Goal: Answer question/provide support

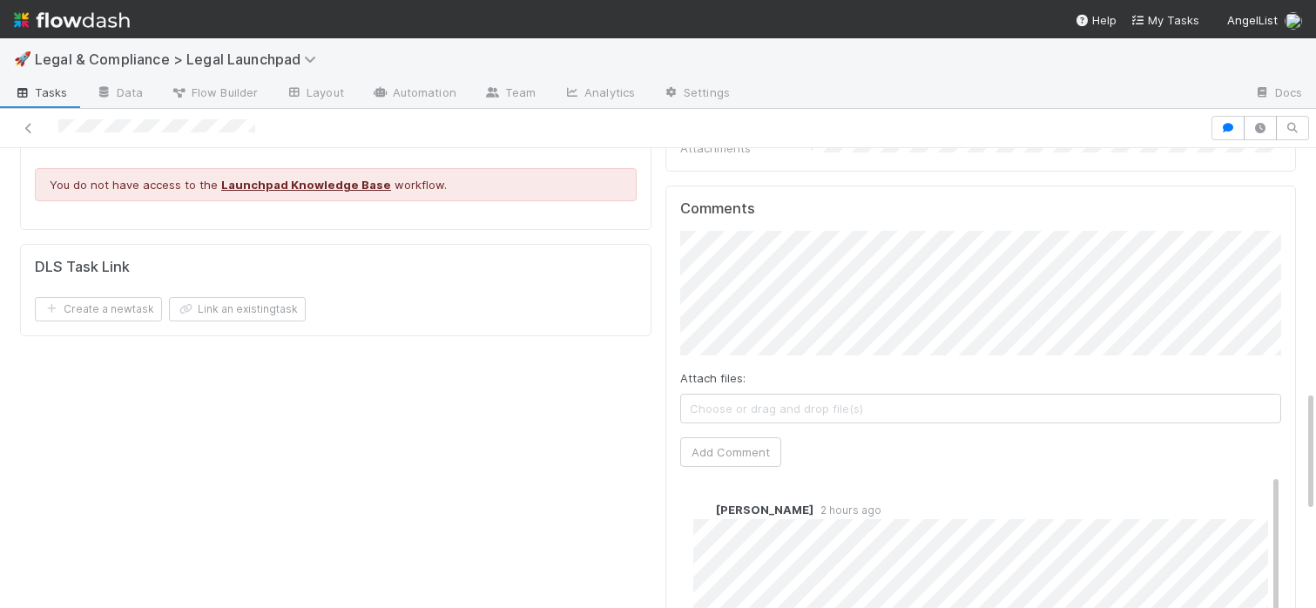
scroll to position [915, 0]
click at [838, 290] on button "Catherine Nguyen" at bounding box center [772, 285] width 132 height 24
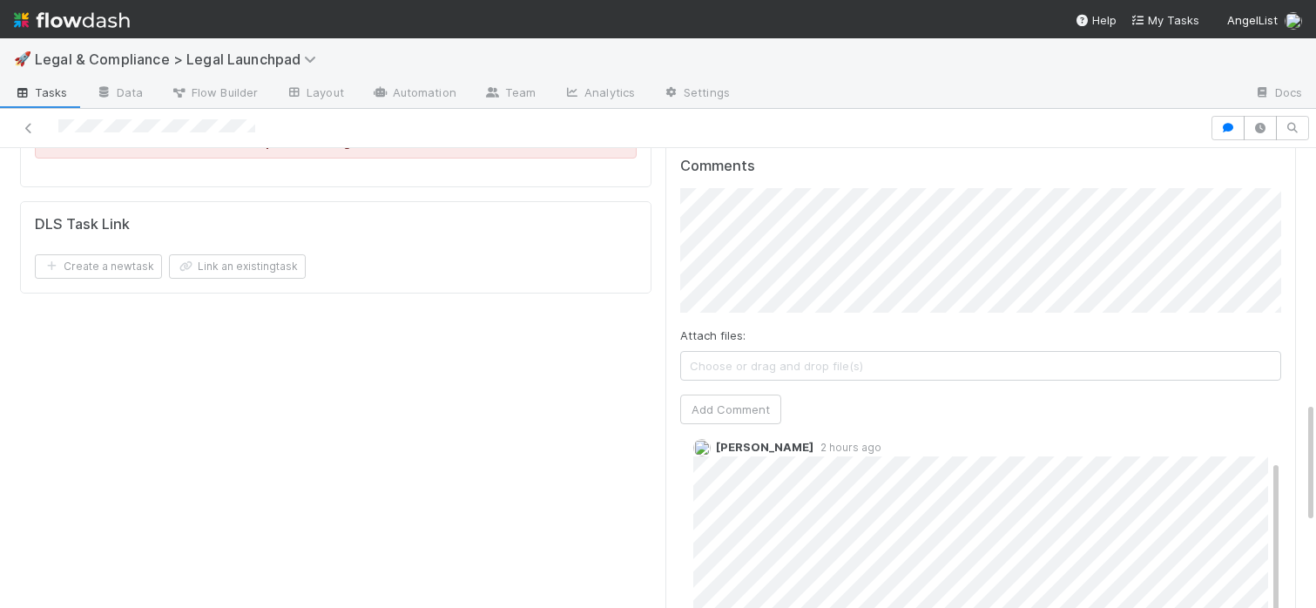
scroll to position [0, 0]
click at [753, 395] on button "Add Comment" at bounding box center [730, 410] width 101 height 30
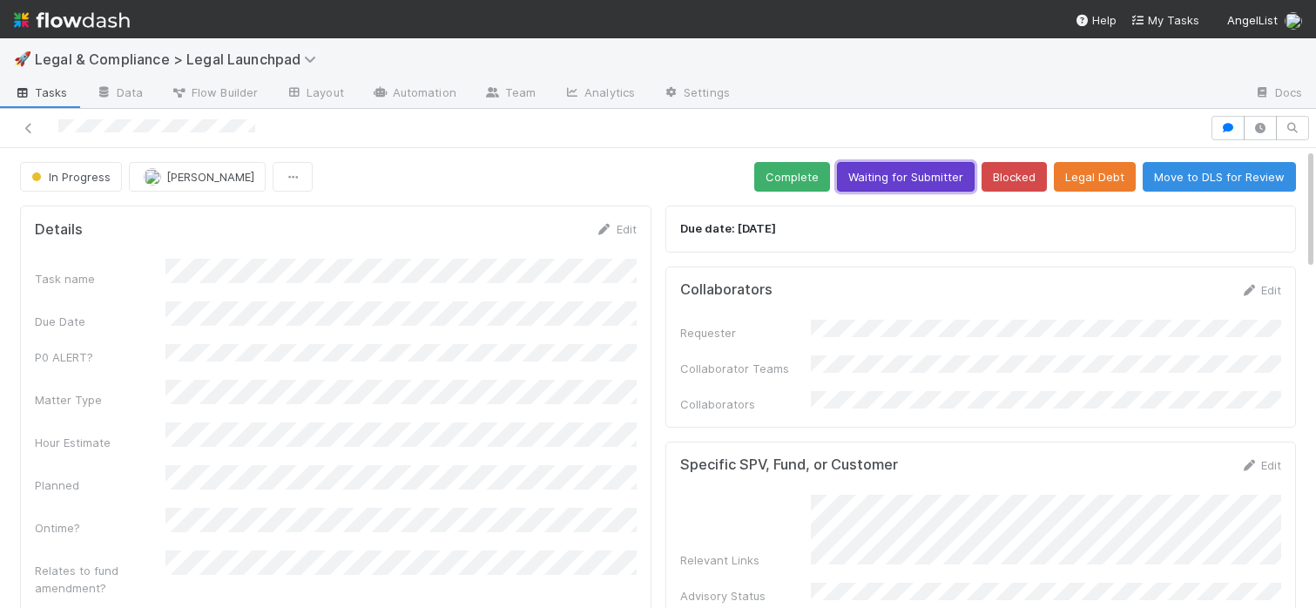
click at [878, 175] on button "Waiting for Submitter" at bounding box center [906, 177] width 138 height 30
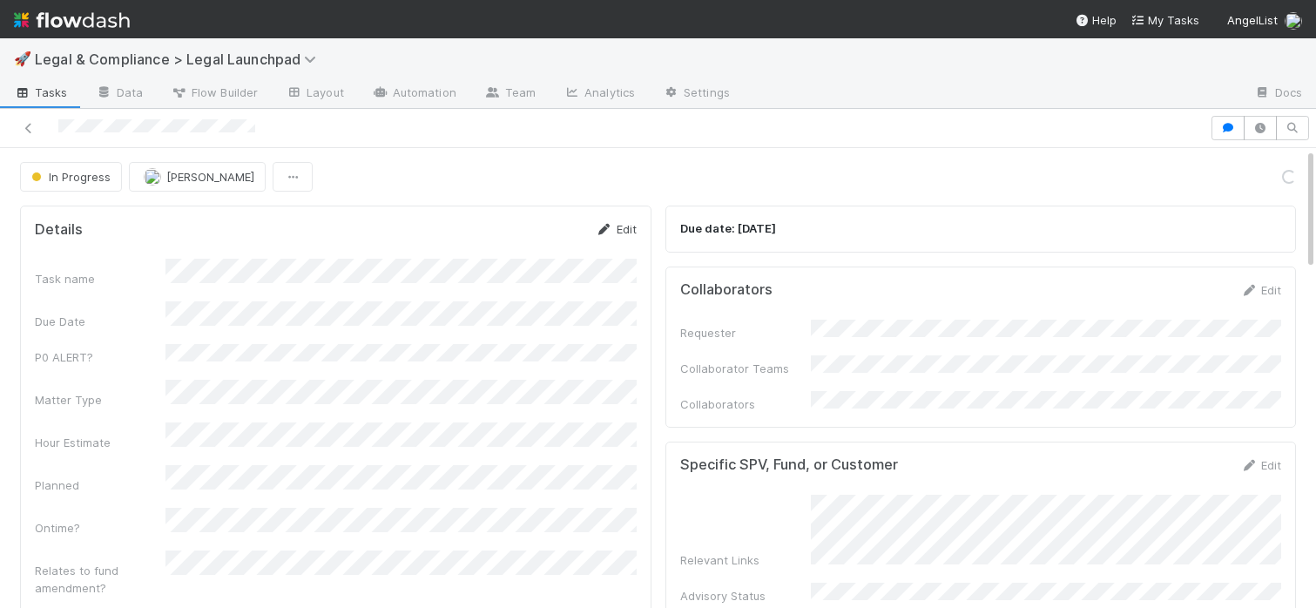
click at [619, 224] on link "Edit" at bounding box center [616, 229] width 41 height 14
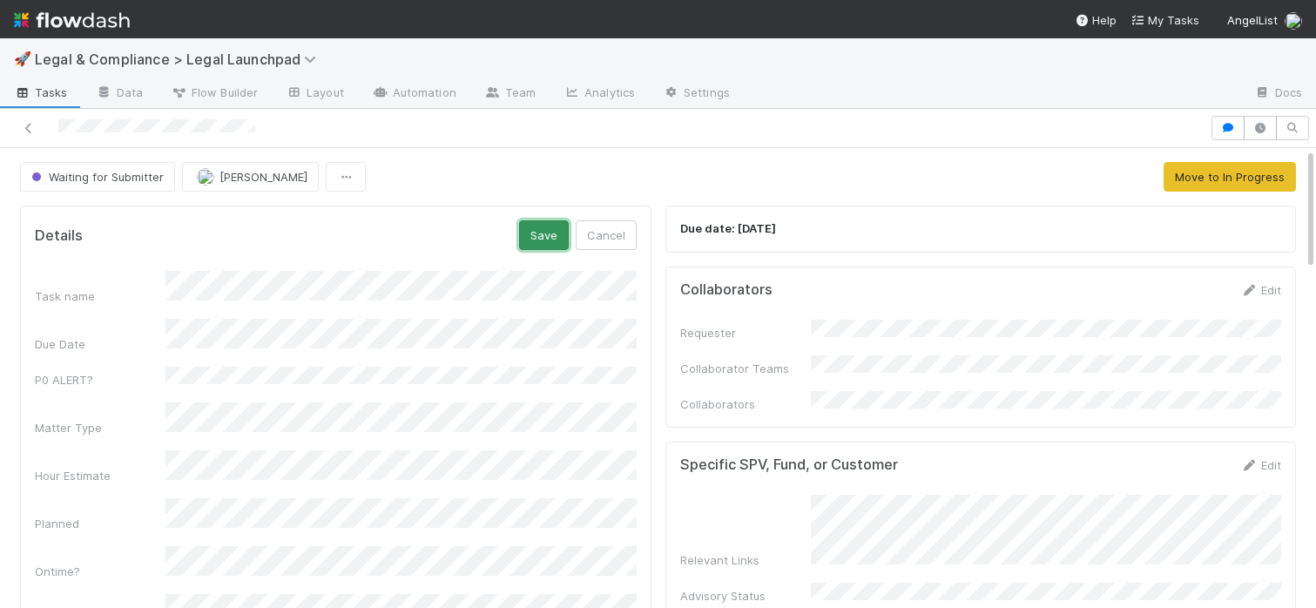
click at [538, 235] on button "Save" at bounding box center [544, 235] width 50 height 30
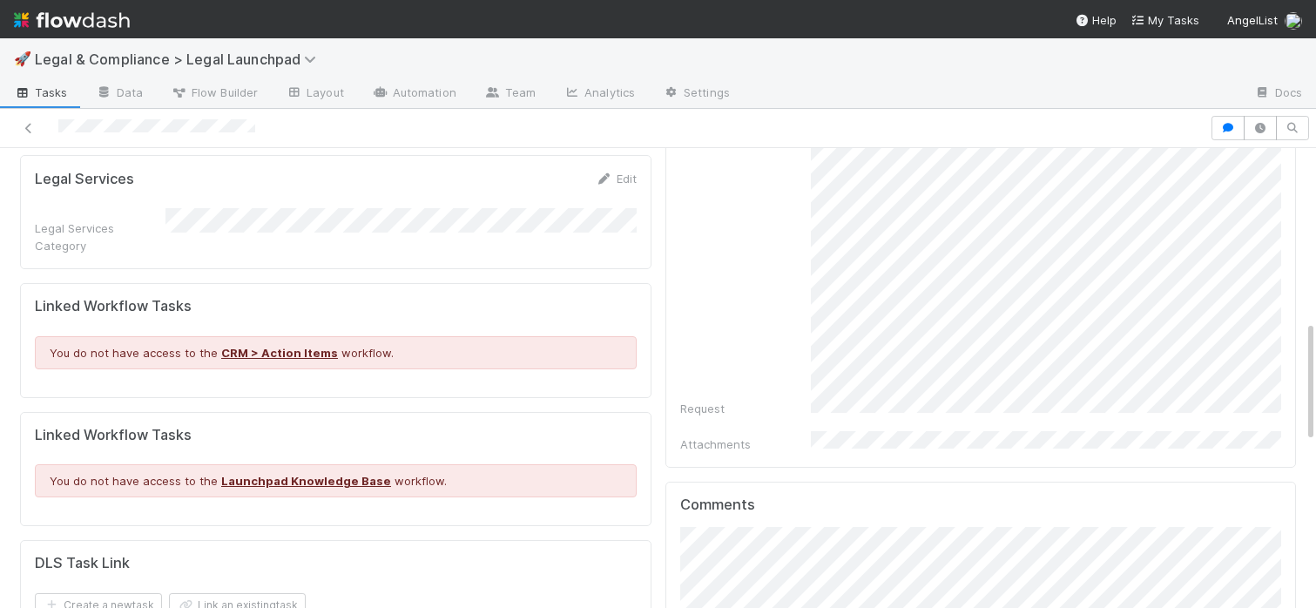
scroll to position [699, 0]
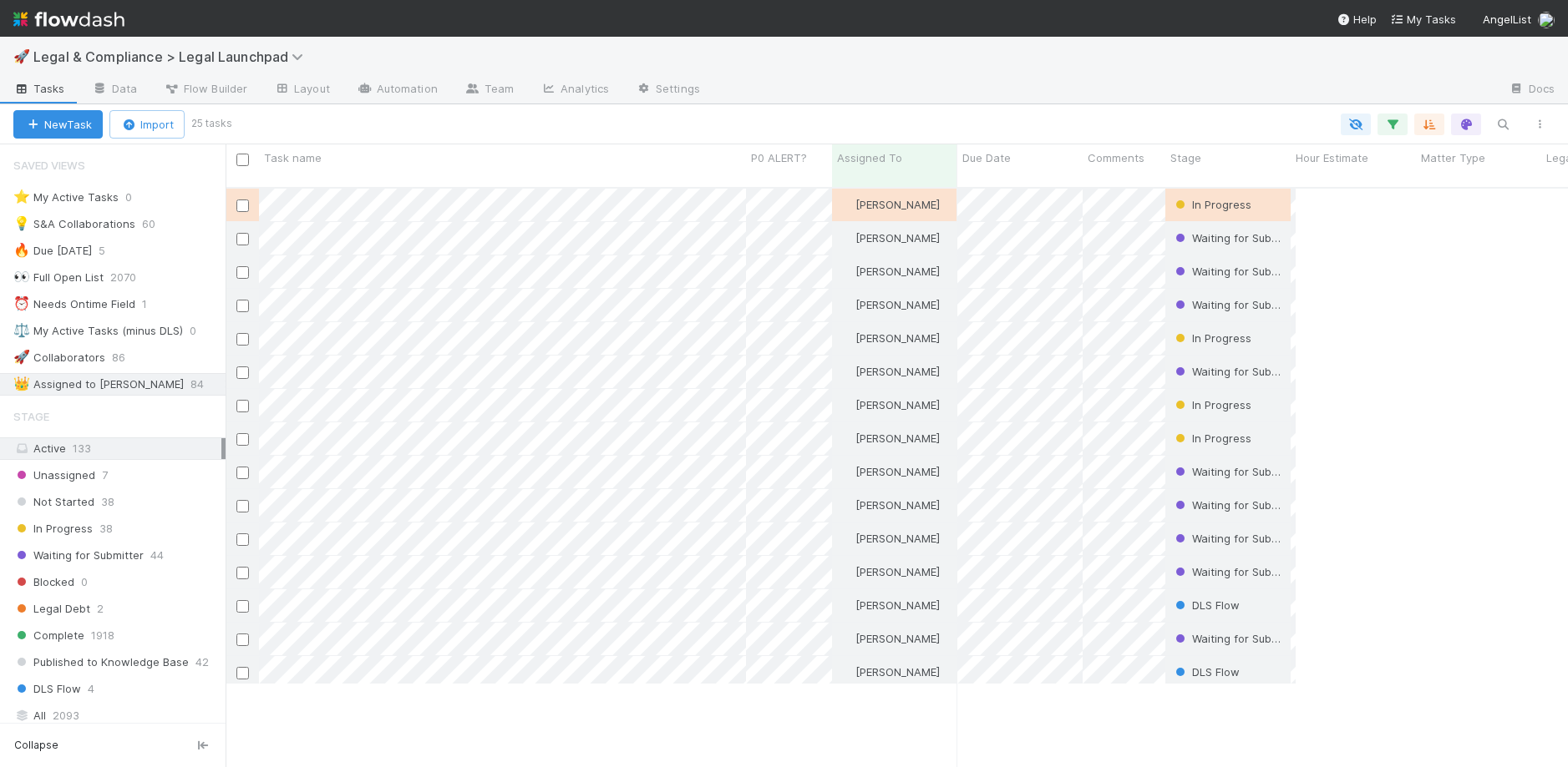
scroll to position [581, 1330]
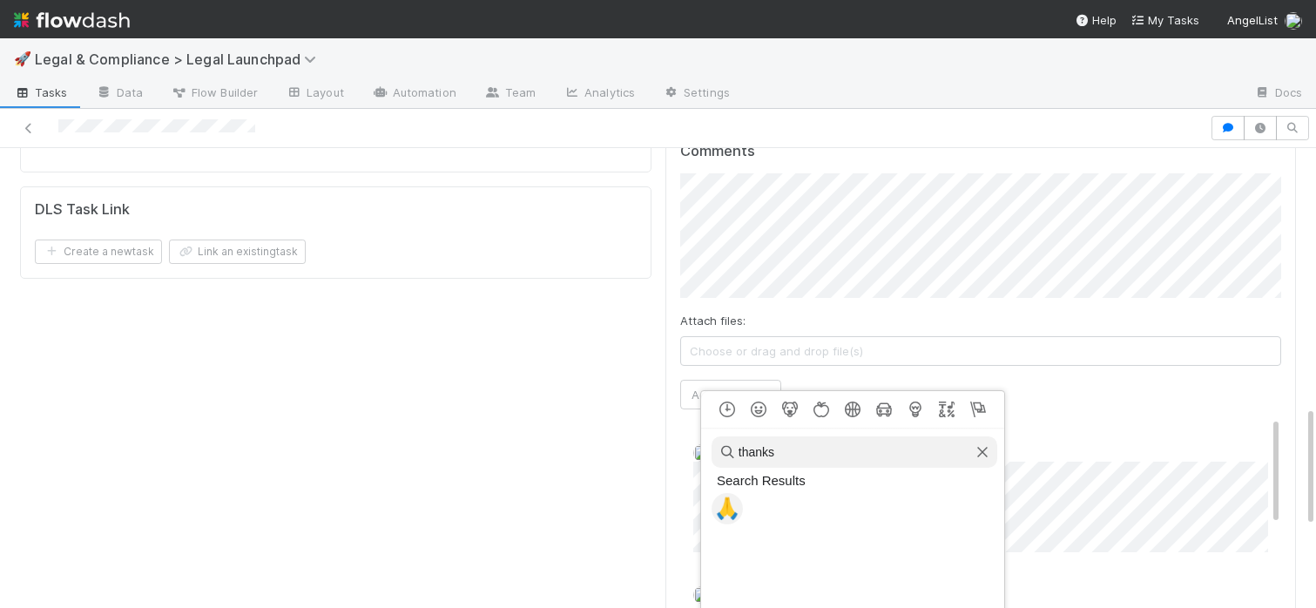
type input "thanks"
click at [728, 510] on span "🙏" at bounding box center [727, 508] width 26 height 24
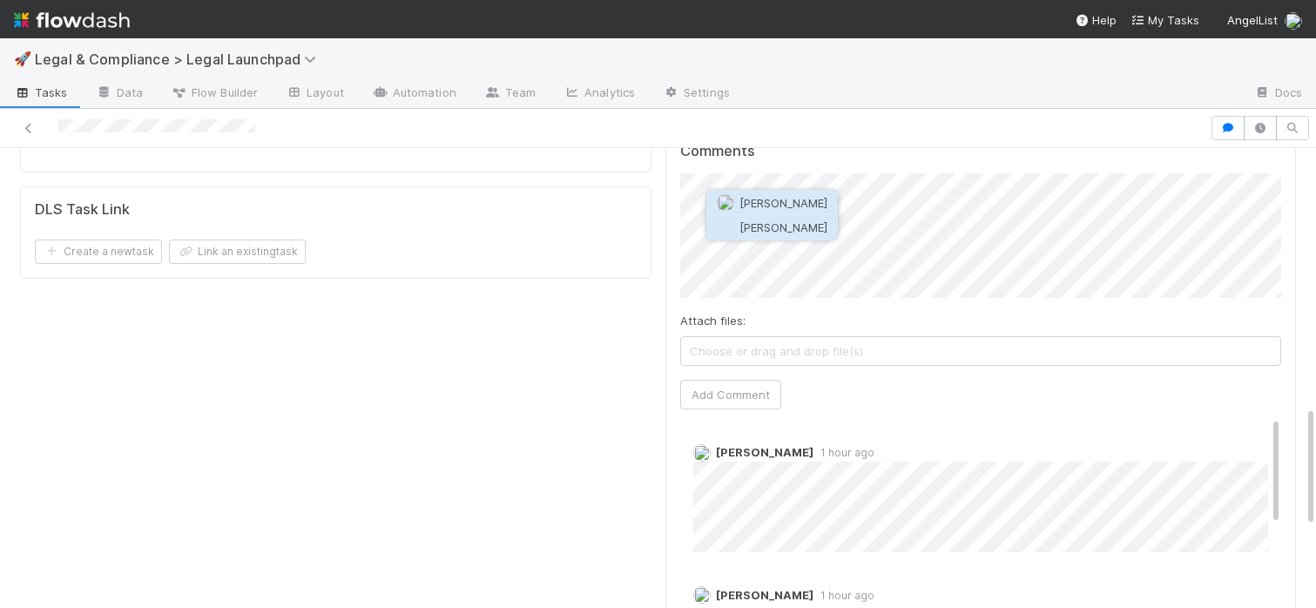
click at [803, 226] on span "Catherine Nguyen" at bounding box center [783, 227] width 88 height 14
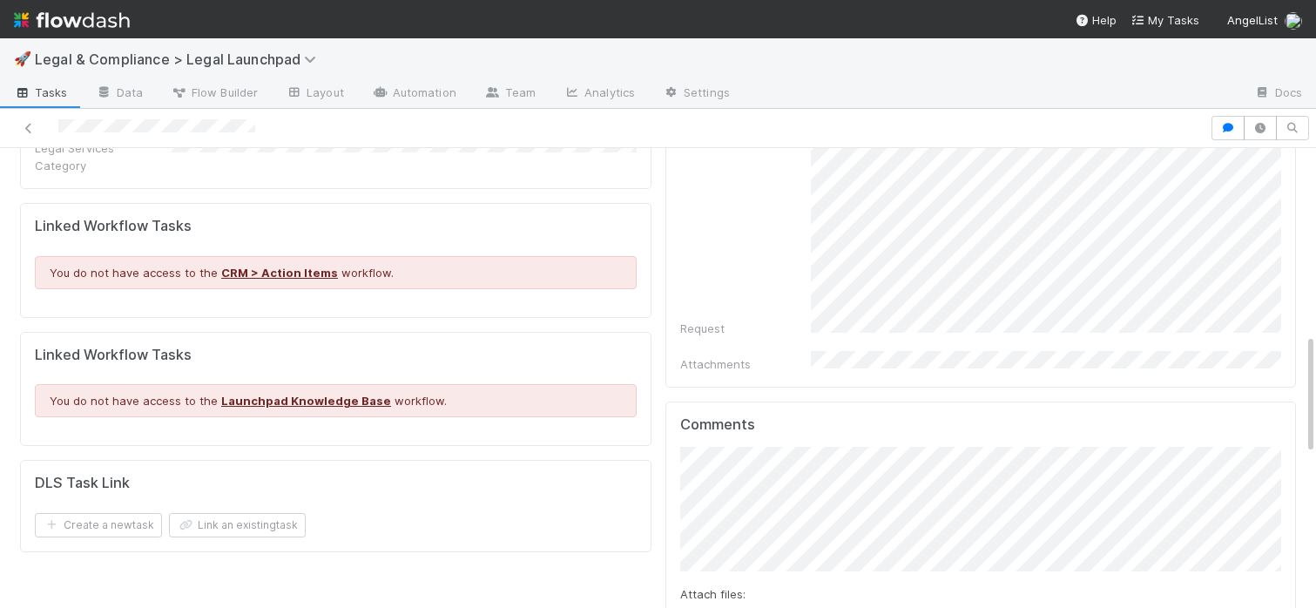
scroll to position [658, 0]
